Goal: Task Accomplishment & Management: Use online tool/utility

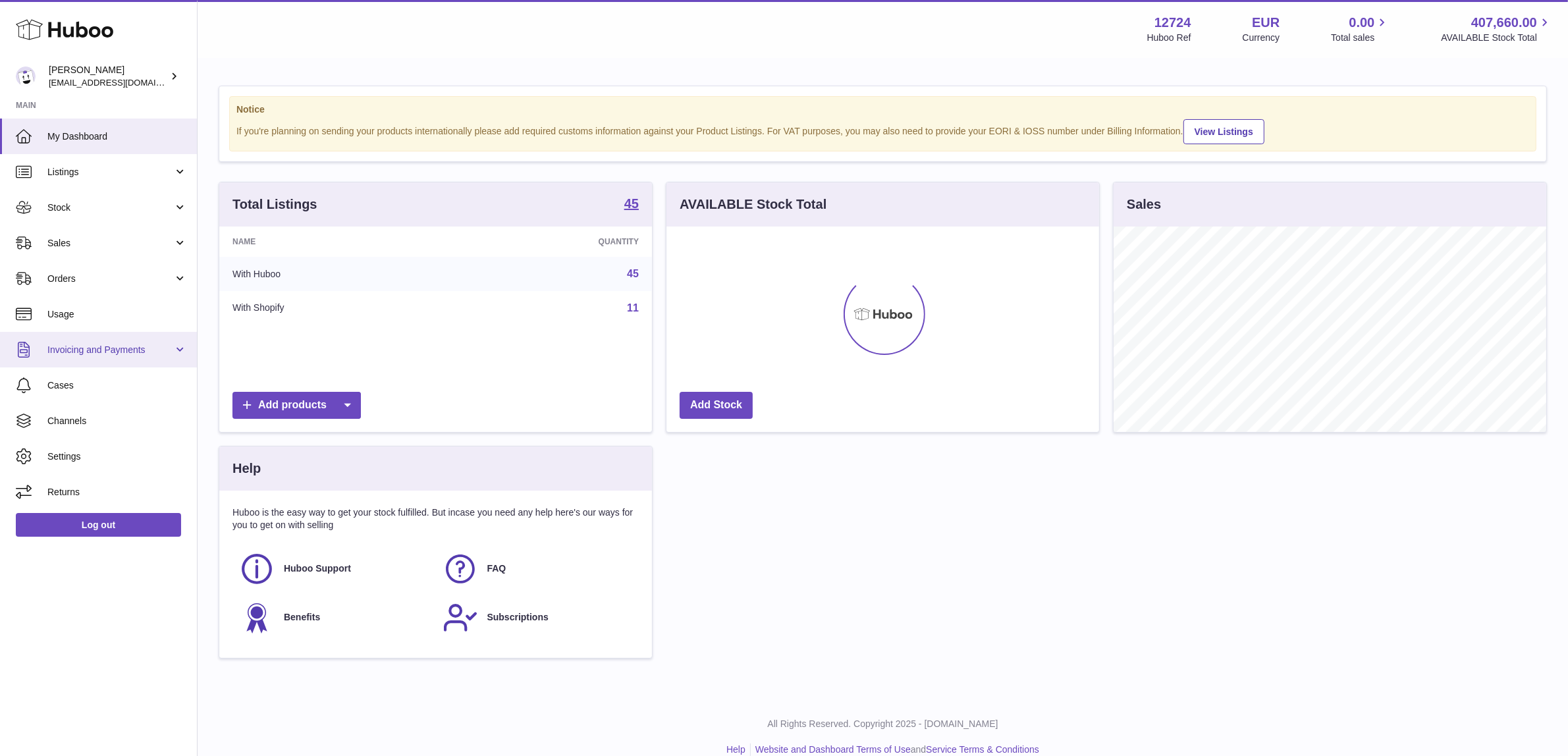
scroll to position [205, 433]
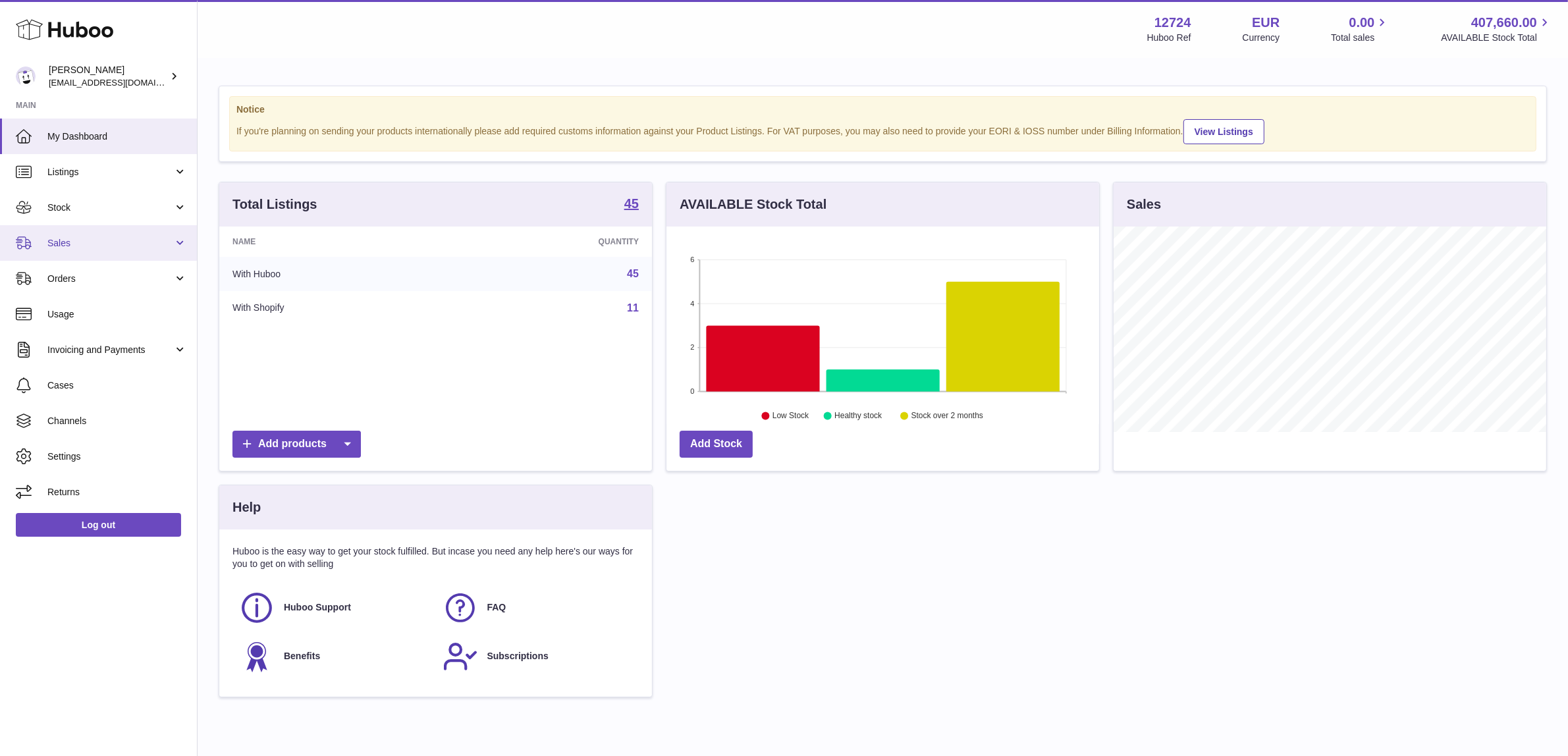
click at [120, 239] on span "Sales" at bounding box center [111, 243] width 126 height 12
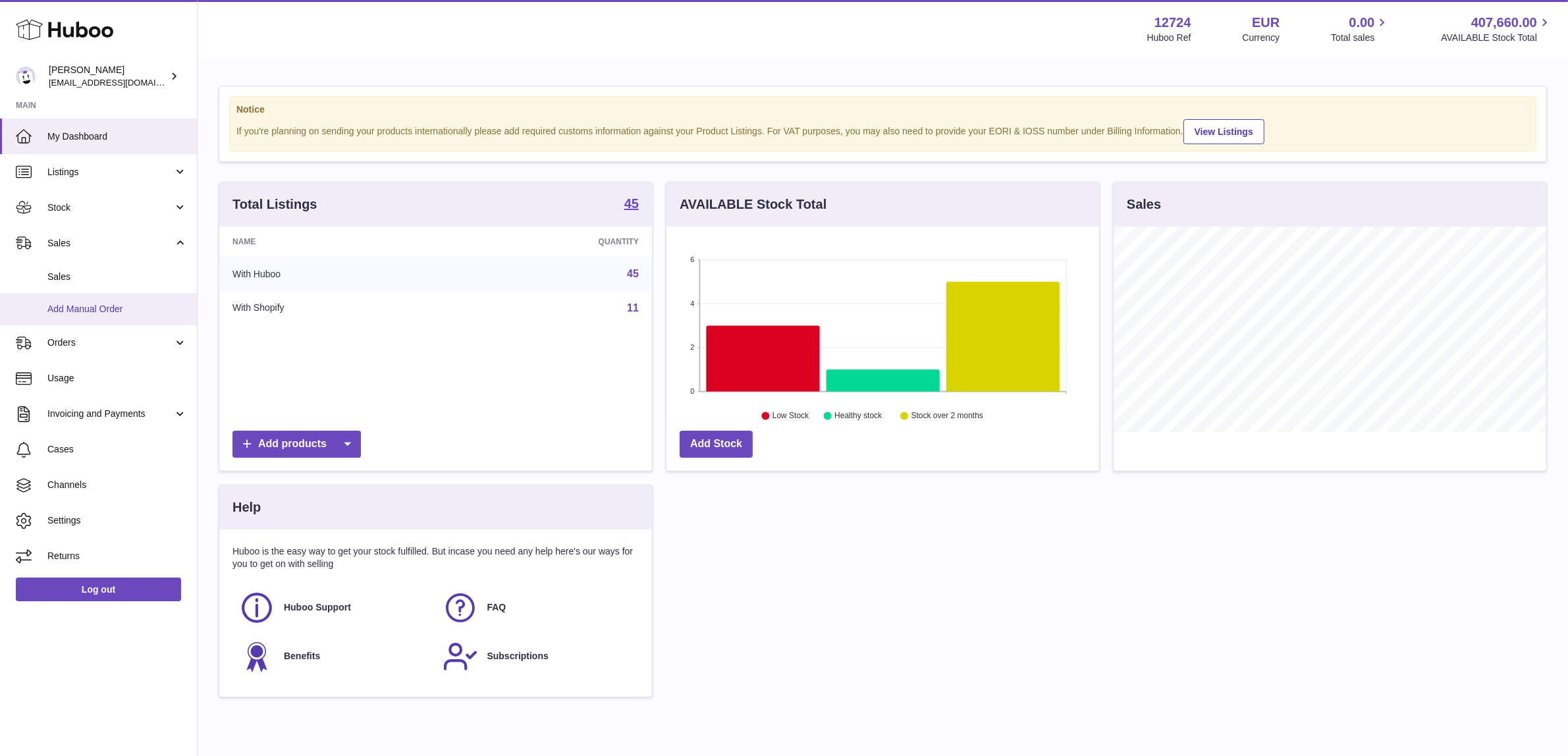
click at [106, 303] on span "Add Manual Order" at bounding box center [118, 309] width 140 height 12
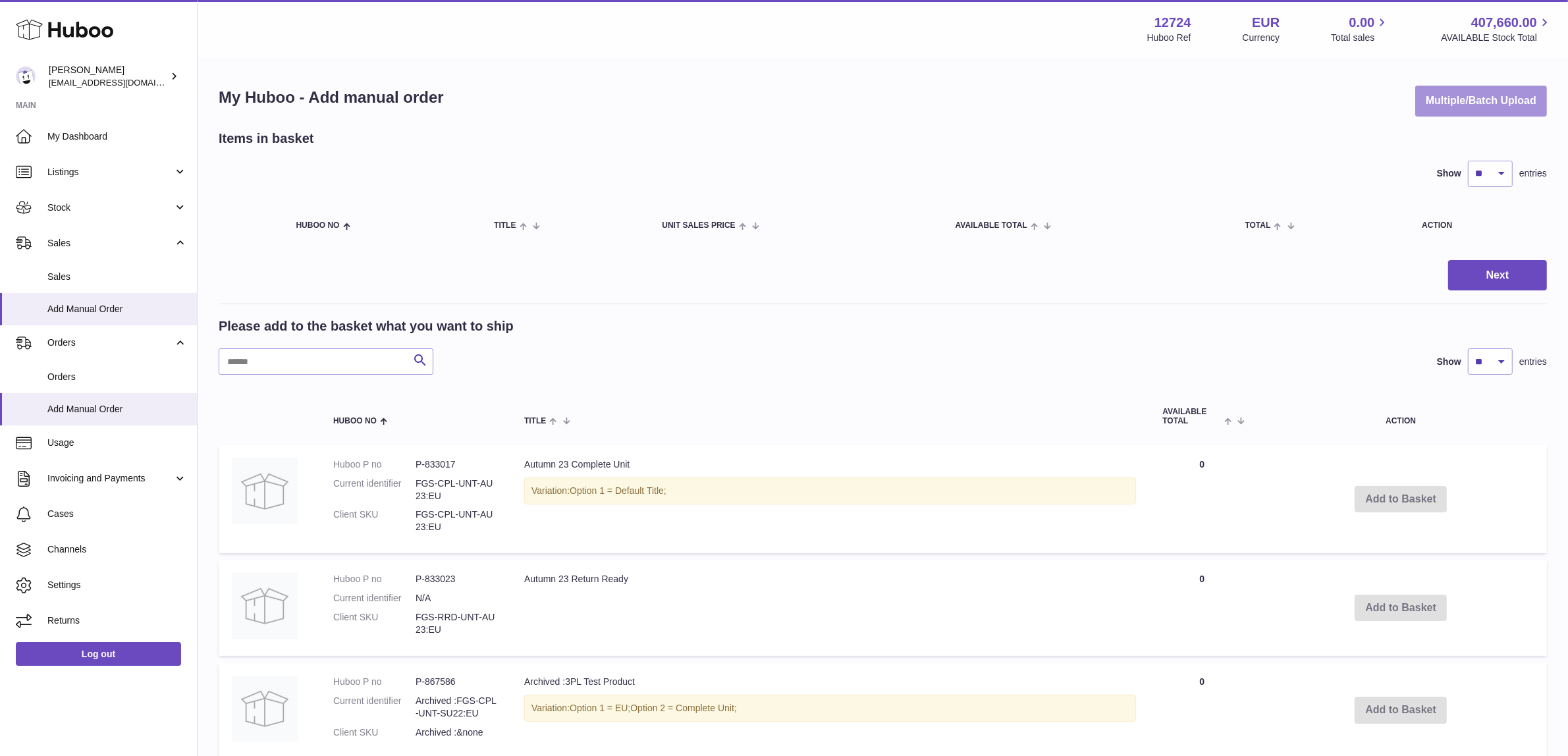
click at [1464, 104] on button "Multiple/Batch Upload" at bounding box center [1481, 101] width 132 height 31
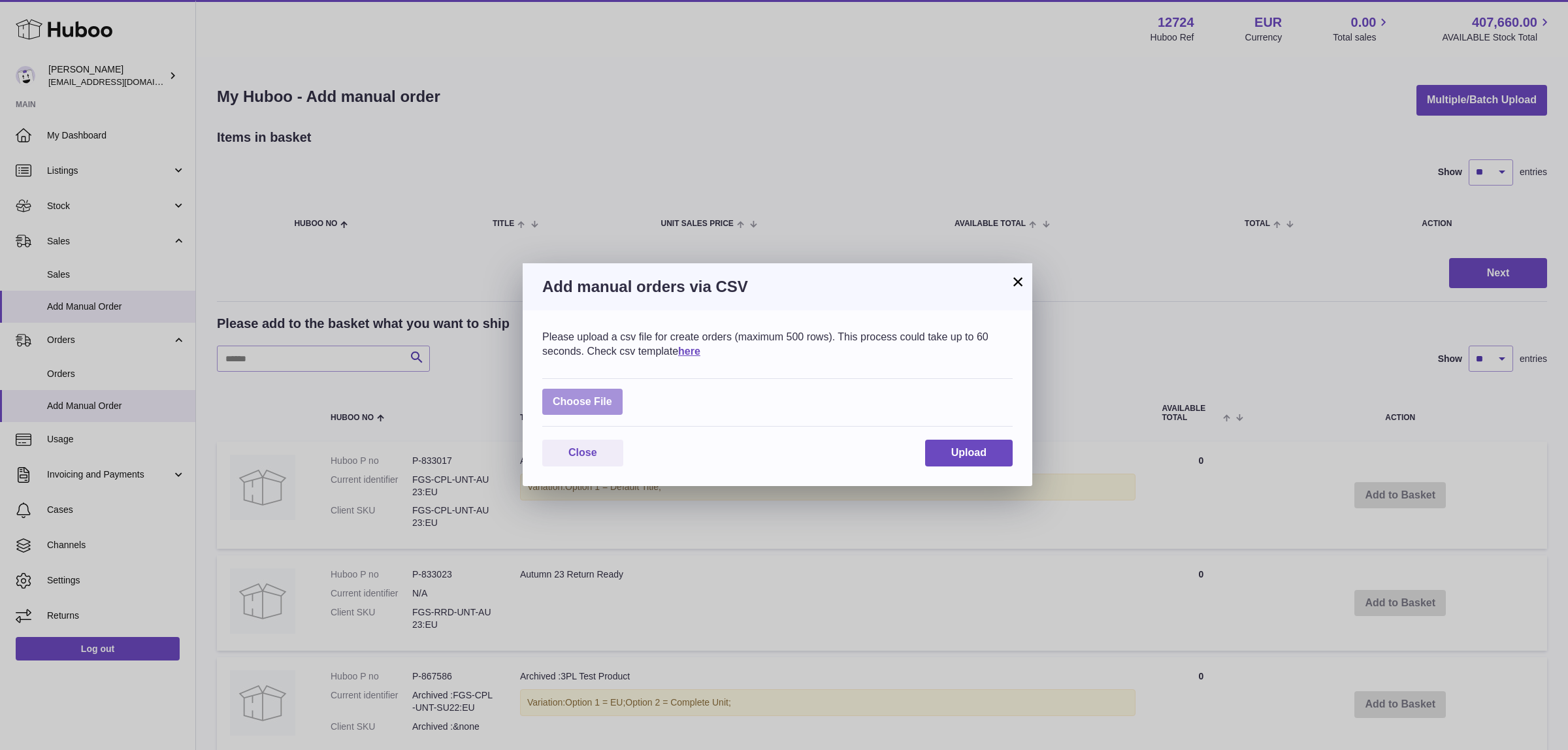
click at [592, 403] on label at bounding box center [582, 402] width 80 height 27
click at [613, 396] on input "file" at bounding box center [613, 395] width 1 height 1
type input "**********"
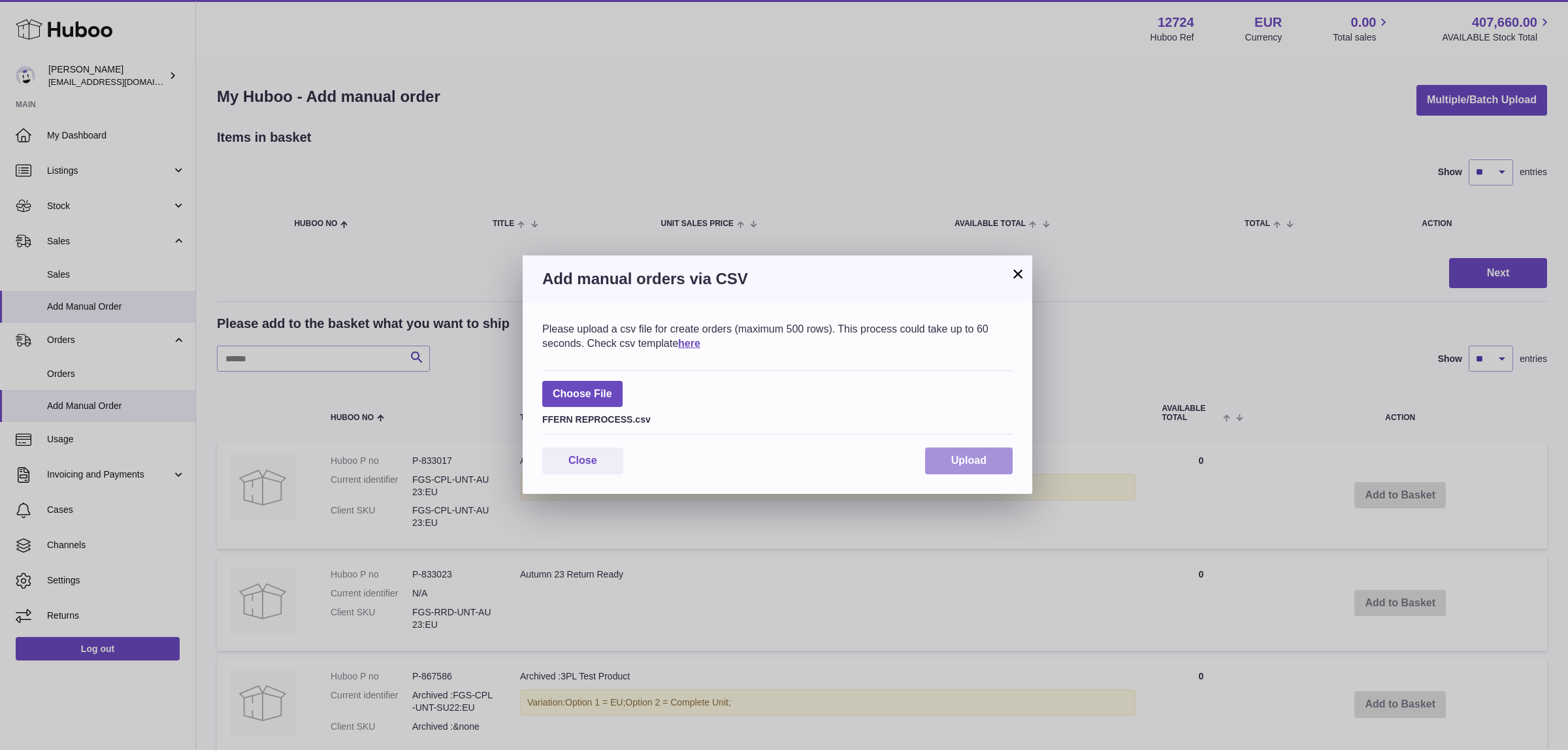
click at [951, 462] on span "Upload" at bounding box center [969, 460] width 35 height 11
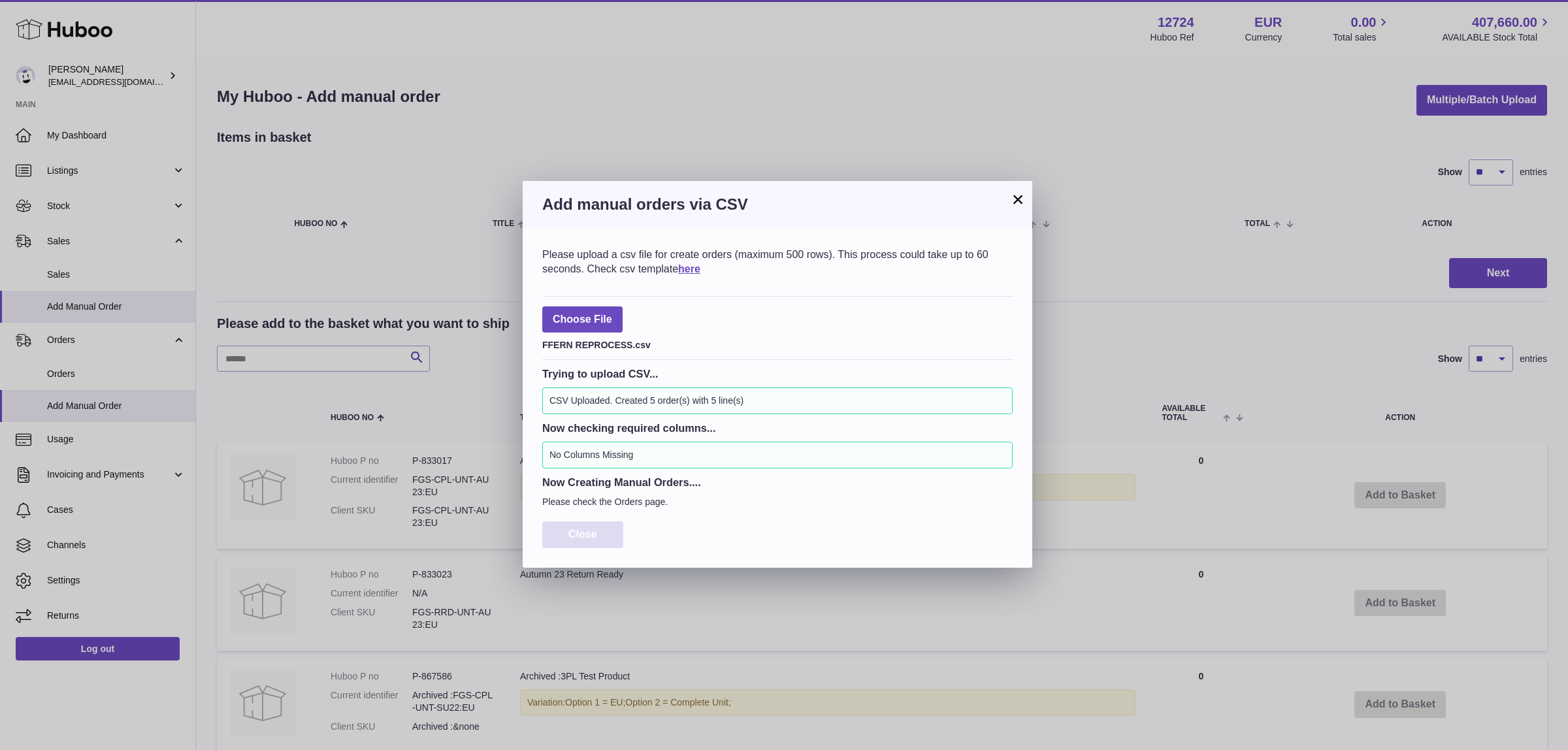
click at [573, 537] on span "Close" at bounding box center [583, 535] width 29 height 11
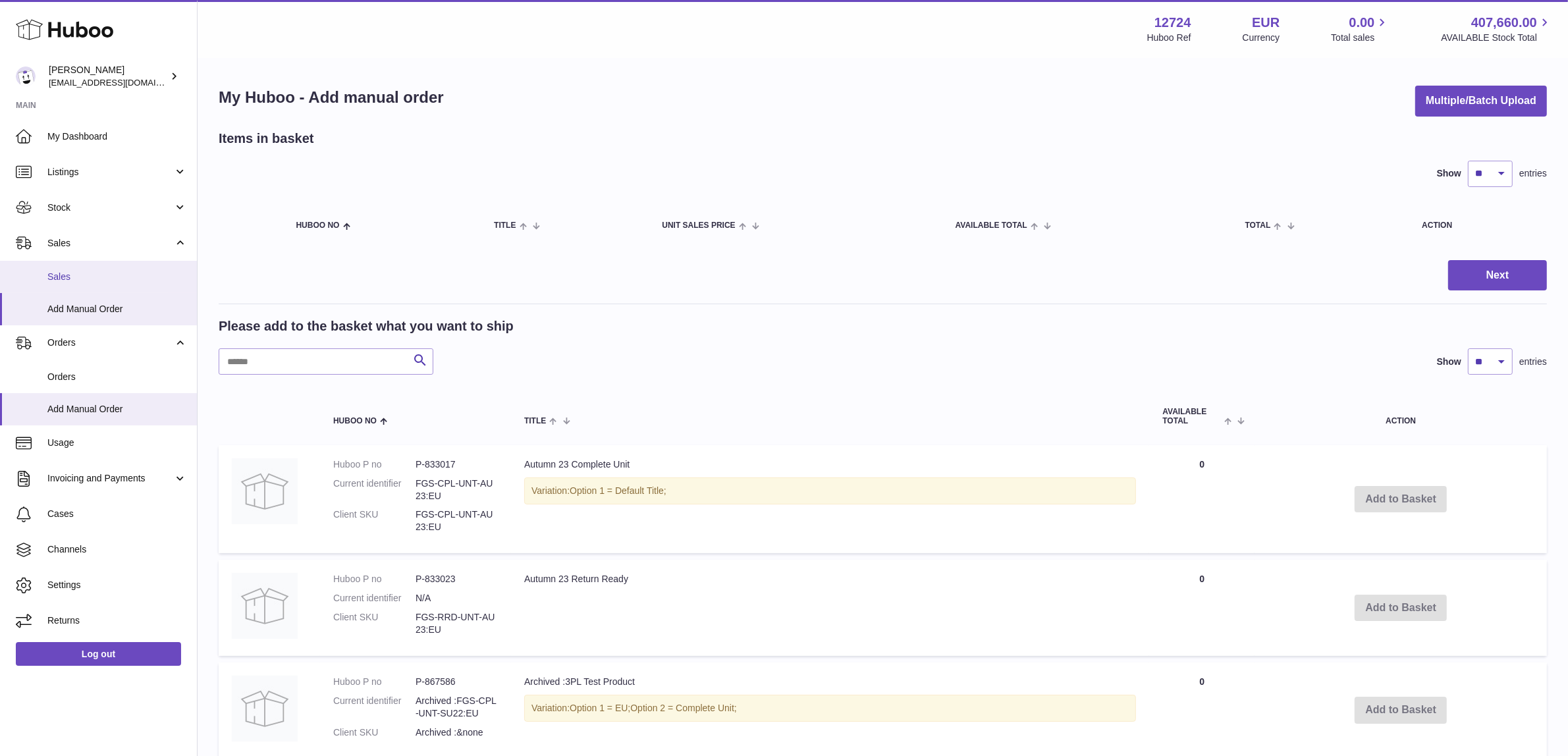
click at [67, 277] on span "Sales" at bounding box center [118, 277] width 140 height 12
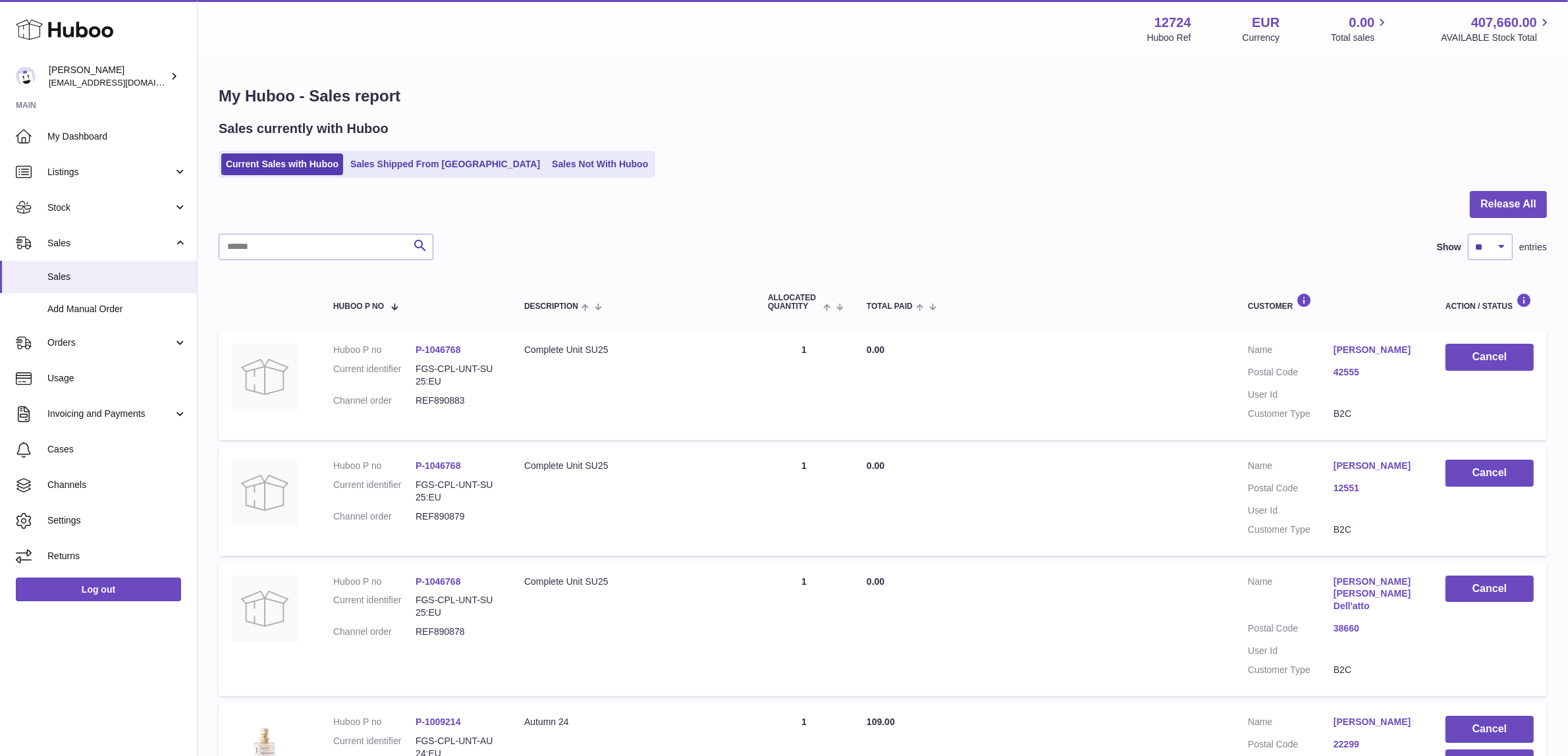
click at [904, 182] on div "My Huboo - Sales report Sales currently with Huboo Current Sales with Huboo Sal…" at bounding box center [883, 457] width 1370 height 794
